Goal: Task Accomplishment & Management: Complete application form

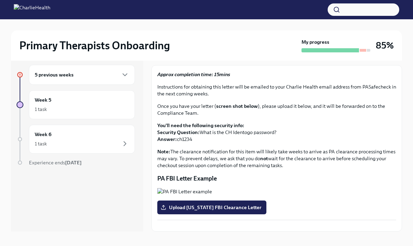
scroll to position [12, 0]
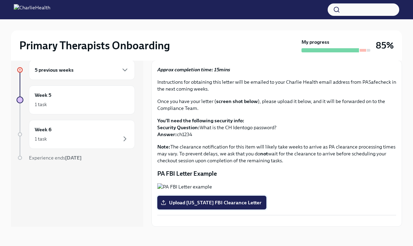
click at [205, 199] on span "Upload [US_STATE] FBI Clearance Letter" at bounding box center [212, 202] width 100 height 7
click at [0, 0] on input "Upload Pennsylvania FBI Clearance Letter" at bounding box center [0, 0] width 0 height 0
click at [249, 221] on button "Zoom image" at bounding box center [276, 221] width 239 height 0
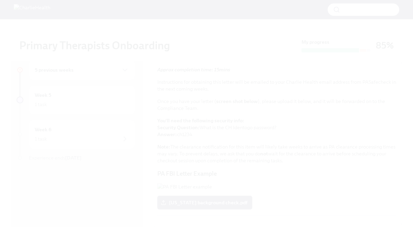
click at [269, 90] on button "Unzoom image" at bounding box center [206, 123] width 413 height 246
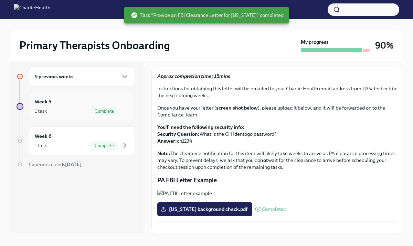
scroll to position [12, 0]
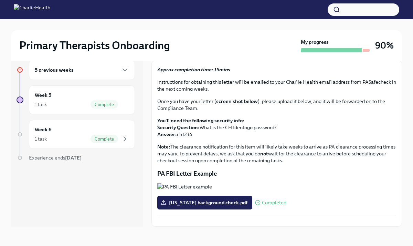
click at [109, 76] on div "5 previous weeks" at bounding box center [82, 70] width 106 height 20
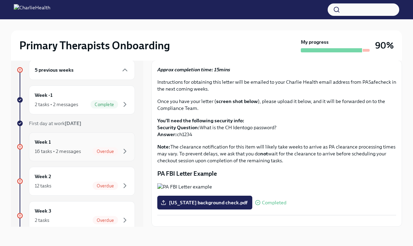
click at [109, 139] on div "Week 1 16 tasks • 2 messages Overdue" at bounding box center [82, 146] width 94 height 17
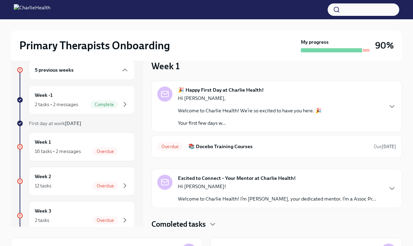
scroll to position [3, 0]
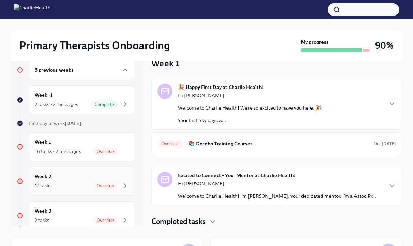
click at [98, 186] on span "Overdue" at bounding box center [105, 185] width 25 height 5
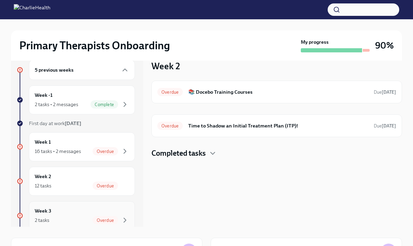
click at [92, 220] on div "2 tasks Overdue" at bounding box center [82, 220] width 94 height 8
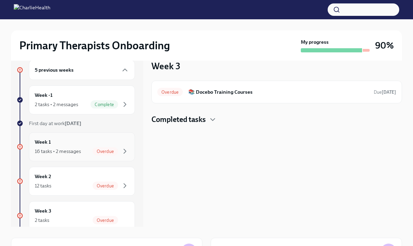
click at [98, 157] on div "Week 1 16 tasks • 2 messages Overdue" at bounding box center [82, 146] width 106 height 29
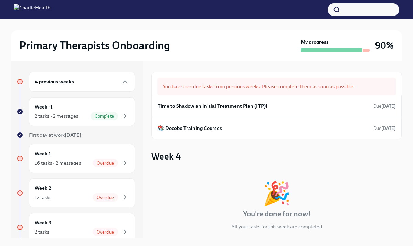
scroll to position [11, 0]
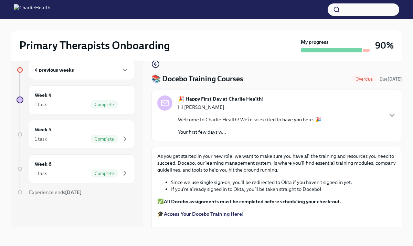
click at [179, 217] on p "🎓 Access Your Docebo Training Here!" at bounding box center [276, 213] width 239 height 7
click at [179, 216] on strong "Access Your Docebo Training Here!" at bounding box center [204, 214] width 80 height 6
